Goal: Task Accomplishment & Management: Use online tool/utility

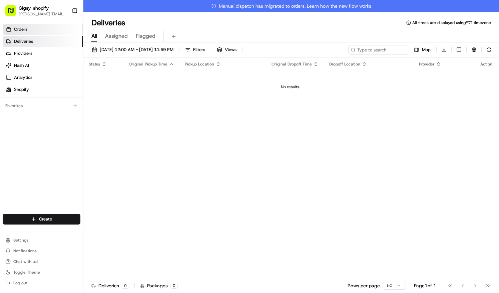
click at [37, 28] on link "Orders" at bounding box center [43, 29] width 80 height 11
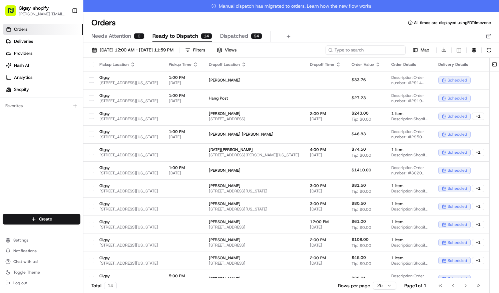
click at [375, 52] on input at bounding box center [366, 49] width 80 height 9
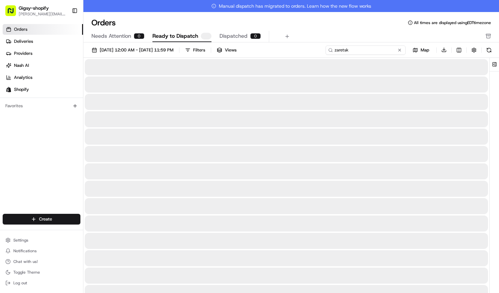
type input "zaretsky"
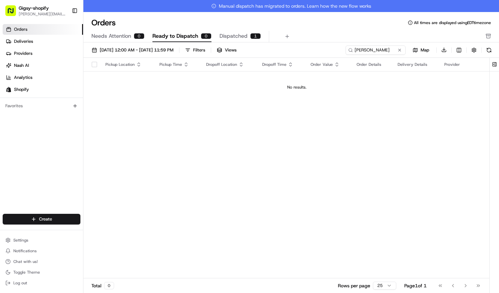
click at [224, 31] on button "Dispatched 1" at bounding box center [240, 36] width 41 height 11
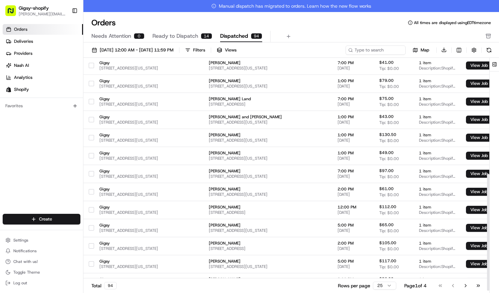
scroll to position [231, 0]
click at [187, 39] on span "Ready to Dispatch" at bounding box center [176, 36] width 46 height 8
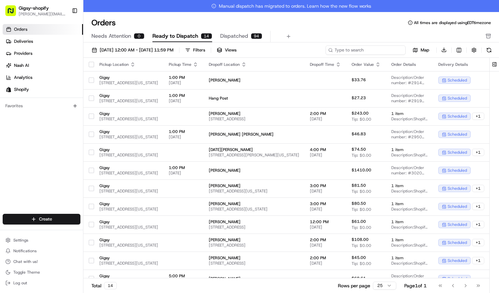
click at [380, 47] on input at bounding box center [366, 49] width 80 height 9
type input "zaretsky"
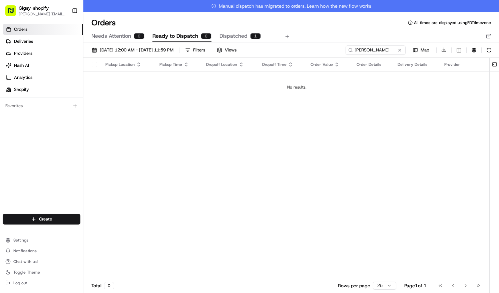
click at [141, 36] on div "0" at bounding box center [139, 36] width 11 height 6
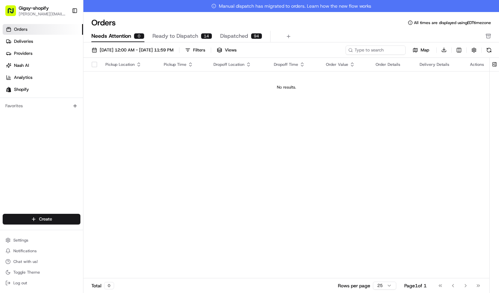
click at [236, 41] on button "Dispatched 94" at bounding box center [241, 36] width 42 height 11
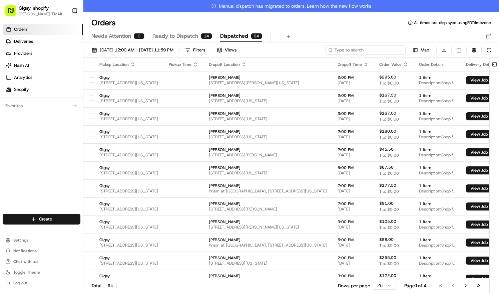
click at [382, 53] on input at bounding box center [366, 49] width 80 height 9
type input "zaretsky"
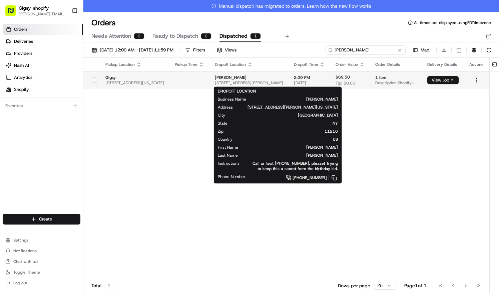
scroll to position [0, 24]
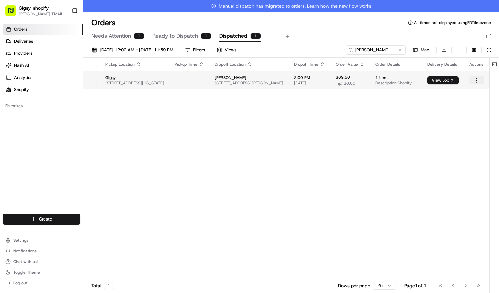
click at [477, 79] on html "Gigsy-shopify sarah@getgigsy.com Toggle Sidebar Orders Deliveries Providers Nas…" at bounding box center [249, 146] width 499 height 293
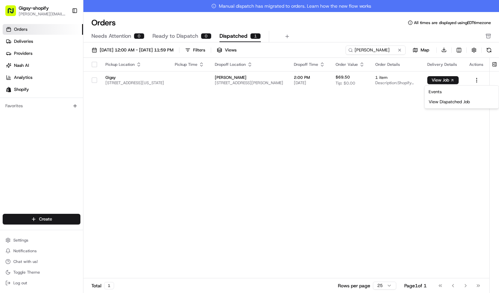
click at [384, 172] on html "Gigsy-shopify sarah@getgigsy.com Toggle Sidebar Orders Deliveries Providers Nas…" at bounding box center [249, 146] width 499 height 293
click at [388, 86] on td "1 item Description: Shopify Order #3039 for Elizabeth Zaretsky" at bounding box center [396, 80] width 52 height 18
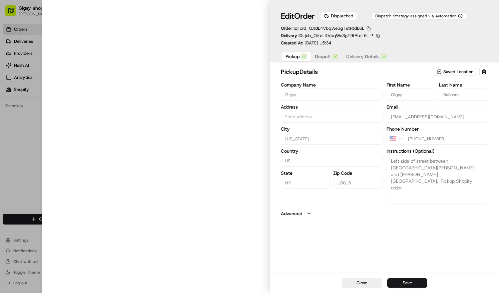
type input "[STREET_ADDRESS][US_STATE]"
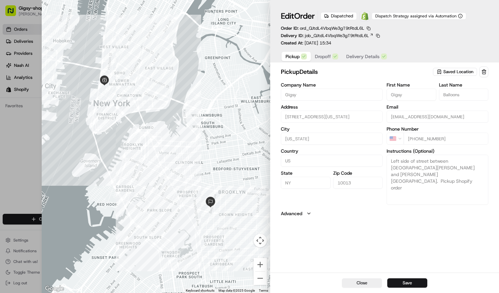
click at [19, 130] on div at bounding box center [249, 146] width 499 height 293
type input "+1"
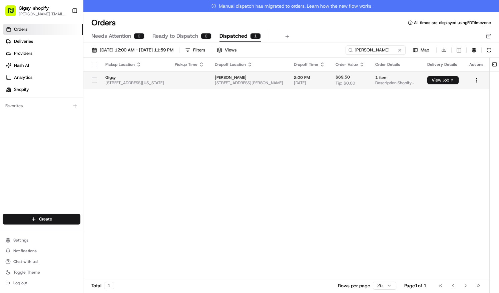
click at [237, 80] on span "[STREET_ADDRESS][PERSON_NAME]" at bounding box center [249, 82] width 68 height 5
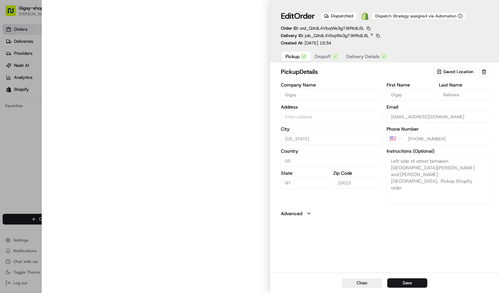
type input "[STREET_ADDRESS][US_STATE]"
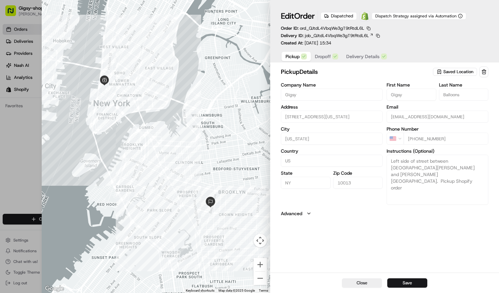
click at [356, 57] on span "Delivery Details" at bounding box center [362, 56] width 33 height 7
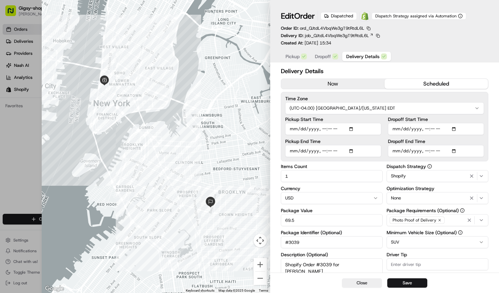
click at [403, 128] on input "Dropoff Start Time" at bounding box center [436, 129] width 96 height 12
type input "[DATE]T12:00"
click at [402, 151] on input "Dropoff End Time" at bounding box center [436, 151] width 96 height 12
type input "[DATE]T14:00"
click at [427, 127] on input "Dropoff Start Time" at bounding box center [436, 129] width 96 height 12
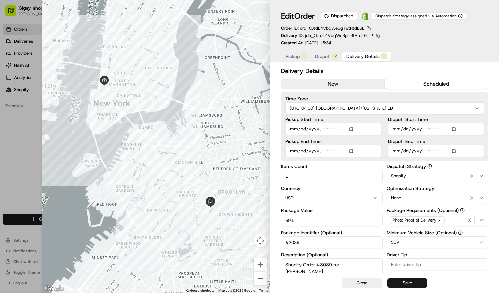
type input "[DATE]T17:00"
click at [427, 153] on input "Dropoff End Time" at bounding box center [436, 151] width 96 height 12
type input "[DATE]T19:00"
click at [408, 286] on button "Save" at bounding box center [407, 282] width 40 height 9
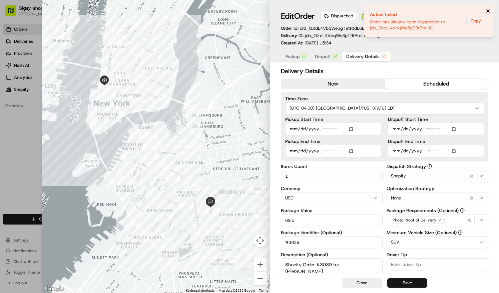
click at [488, 10] on icon "Notifications (F8)" at bounding box center [488, 10] width 5 height 5
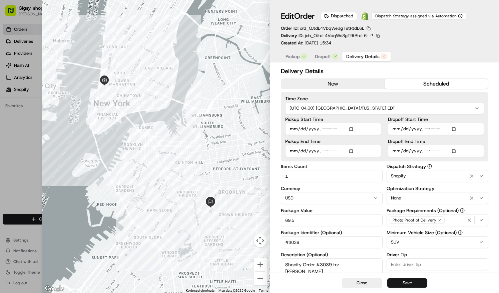
click at [319, 53] on span "Dropoff" at bounding box center [323, 56] width 16 height 7
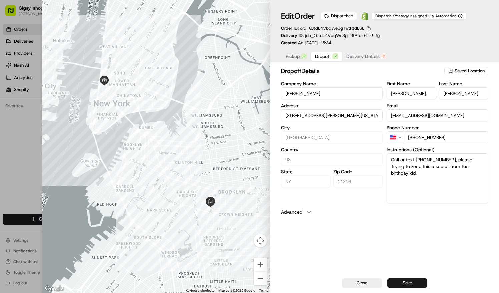
click at [290, 57] on span "Pickup" at bounding box center [293, 56] width 14 height 7
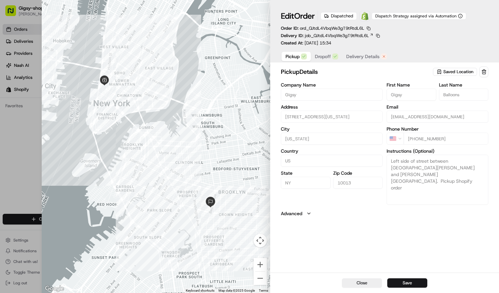
click at [312, 56] on button "Dropoff" at bounding box center [326, 56] width 31 height 9
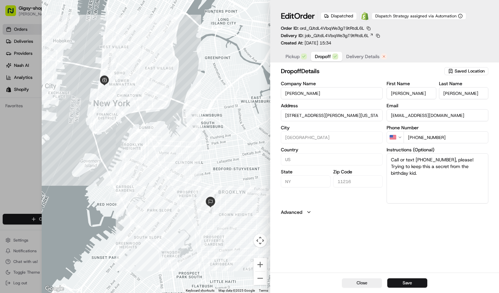
click at [356, 53] on span "Delivery Details" at bounding box center [362, 56] width 33 height 7
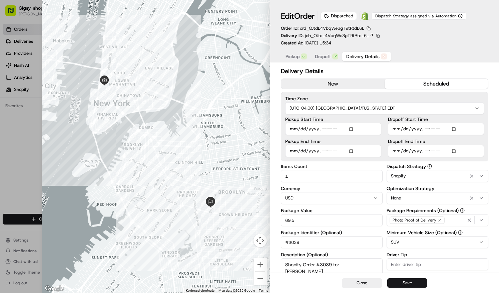
scroll to position [104, 0]
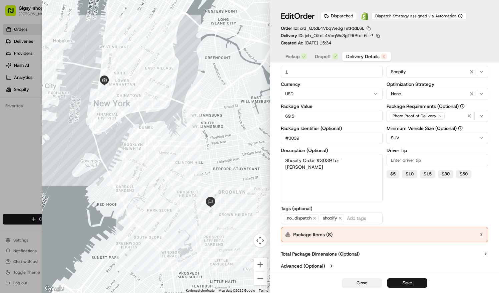
click at [370, 286] on button "Close" at bounding box center [362, 282] width 40 height 9
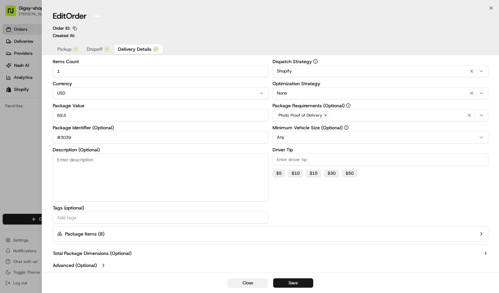
scroll to position [28, 0]
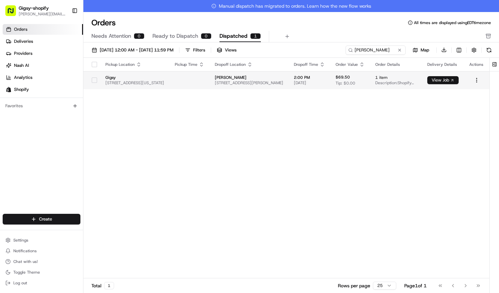
click at [447, 81] on button "View Job" at bounding box center [442, 80] width 31 height 8
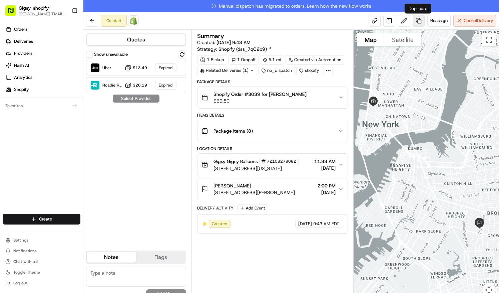
click at [418, 19] on link at bounding box center [419, 21] width 12 height 12
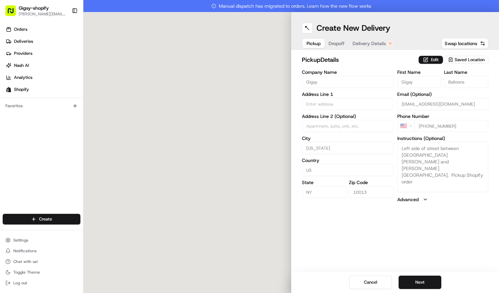
type input "[STREET_ADDRESS]"
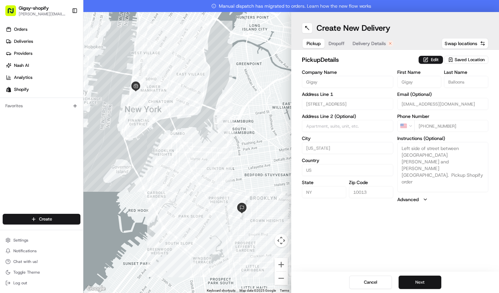
click at [423, 282] on button "Next" at bounding box center [420, 281] width 43 height 13
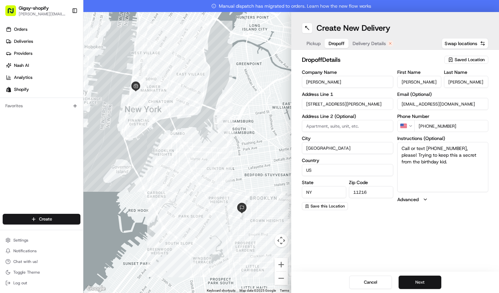
click at [423, 282] on button "Next" at bounding box center [420, 281] width 43 height 13
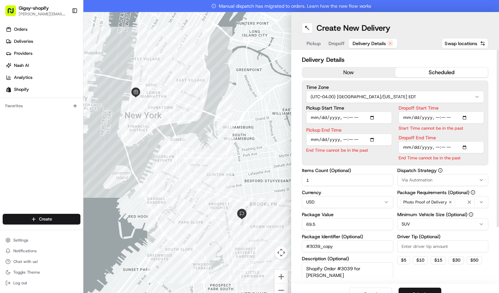
click at [412, 117] on input "Dropoff Start Time" at bounding box center [442, 117] width 86 height 12
type input "[DATE]T12:00"
type input "[DATE]T17:00"
click at [412, 146] on input "Dropoff End Time" at bounding box center [442, 147] width 86 height 12
type input "[DATE]T14:00"
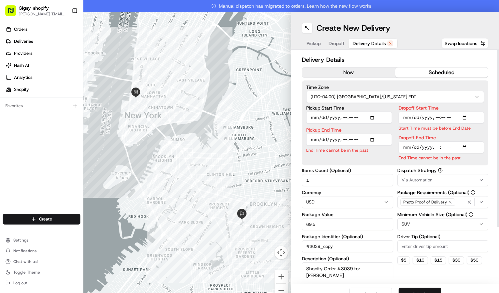
click at [433, 146] on input "Dropoff End Time" at bounding box center [442, 147] width 86 height 12
type input "[DATE]T19:00"
click at [403, 256] on div "Dispatch Strategy Via Automation Package Requirements (Optional) Photo Proof of…" at bounding box center [442, 233] width 91 height 131
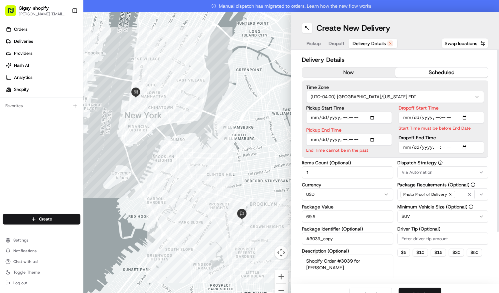
click at [316, 117] on input "Pickup Start Time" at bounding box center [349, 117] width 86 height 12
type input "[DATE]T11:33"
click at [319, 137] on div "Pickup End Time End Time cannot be in the past" at bounding box center [349, 140] width 86 height 26
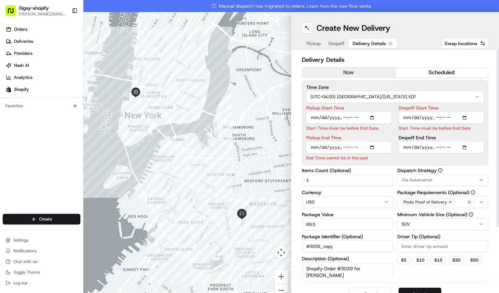
type input "[DATE]T13:33"
click at [342, 118] on input "Pickup Start Time" at bounding box center [349, 117] width 86 height 12
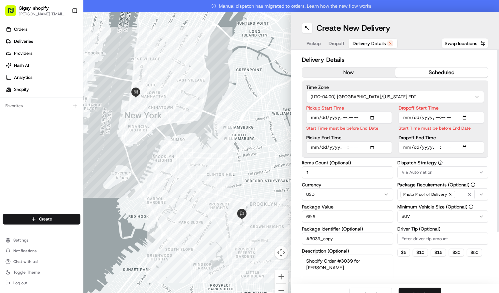
type input "[DATE]T16:33"
click at [342, 151] on input "Pickup End Time" at bounding box center [349, 147] width 86 height 12
click at [342, 147] on input "Pickup End Time" at bounding box center [349, 147] width 86 height 12
type input "[DATE]T18:33"
click at [401, 250] on button "$ 5" at bounding box center [403, 252] width 13 height 8
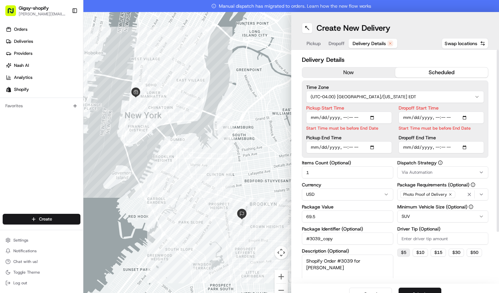
type input "5"
click at [412, 289] on button "Submit" at bounding box center [420, 293] width 43 height 13
